Goal: Use online tool/utility: Utilize a website feature to perform a specific function

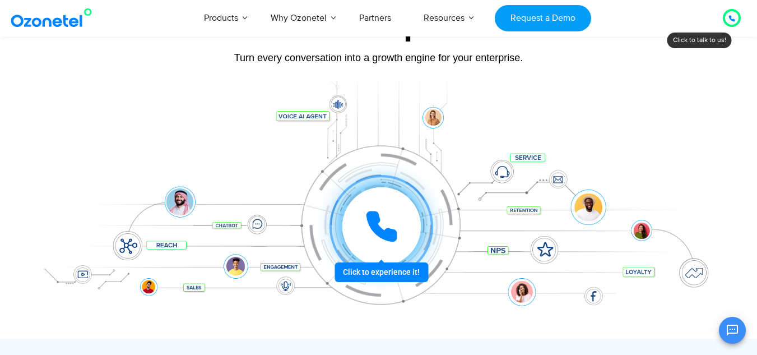
drag, startPoint x: 391, startPoint y: 275, endPoint x: 379, endPoint y: 193, distance: 82.1
click at [379, 226] on div "Click to experience it! Call in progress... 1 2 3 4 5 6 7 8 9 # 0" at bounding box center [381, 226] width 695 height 0
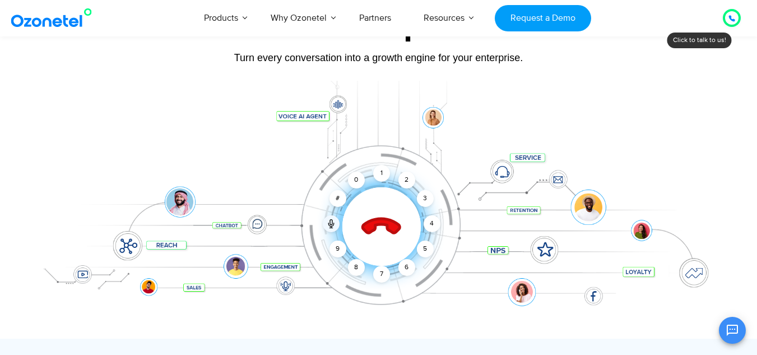
click at [611, 170] on div "Click to end call Call connected 1 2 3 4 5 6 7 8 9 # 0" at bounding box center [379, 204] width 701 height 191
click at [411, 180] on div "2" at bounding box center [407, 180] width 17 height 17
click at [381, 173] on div "1" at bounding box center [381, 173] width 17 height 17
click at [599, 99] on div at bounding box center [379, 210] width 701 height 258
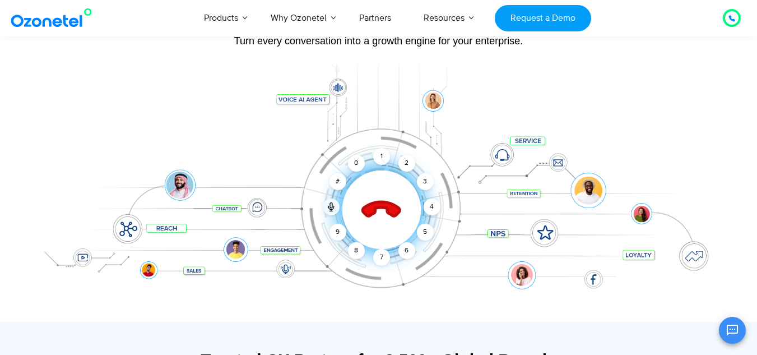
scroll to position [120, 0]
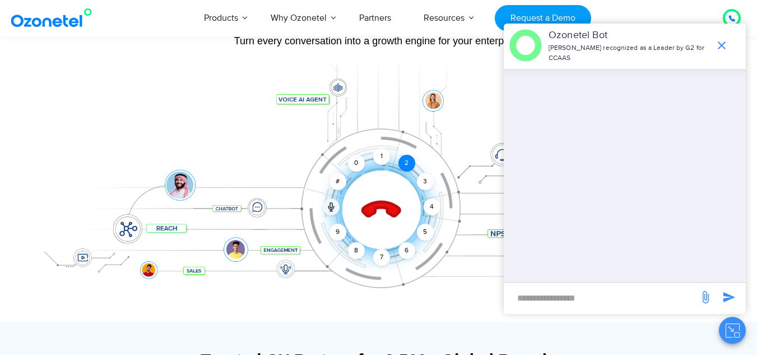
click at [410, 166] on div "2" at bounding box center [407, 163] width 17 height 17
click at [723, 49] on icon "end chat or minimize" at bounding box center [721, 45] width 13 height 13
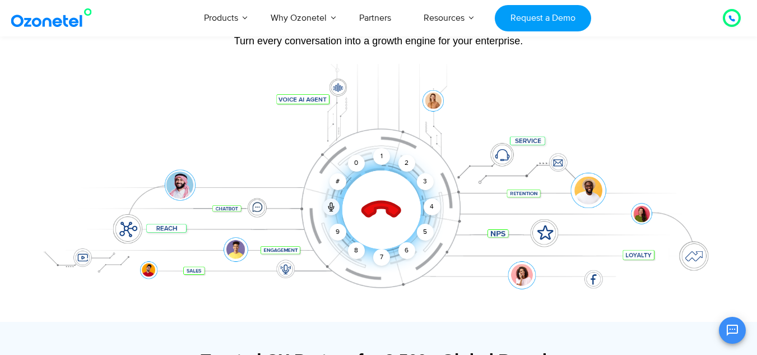
click at [384, 211] on icon at bounding box center [382, 210] width 48 height 48
